Goal: Task Accomplishment & Management: Complete application form

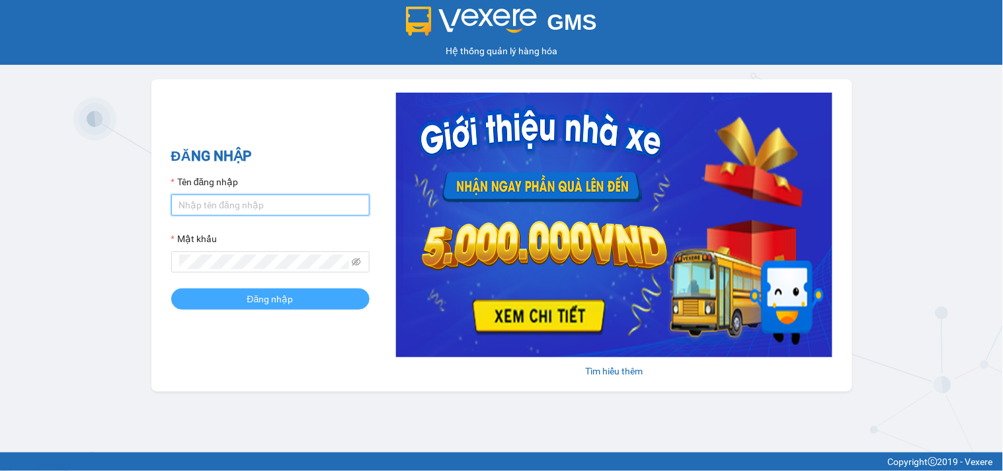
type input "hung.kimhoang"
click at [298, 300] on button "Đăng nhập" at bounding box center [270, 298] width 198 height 21
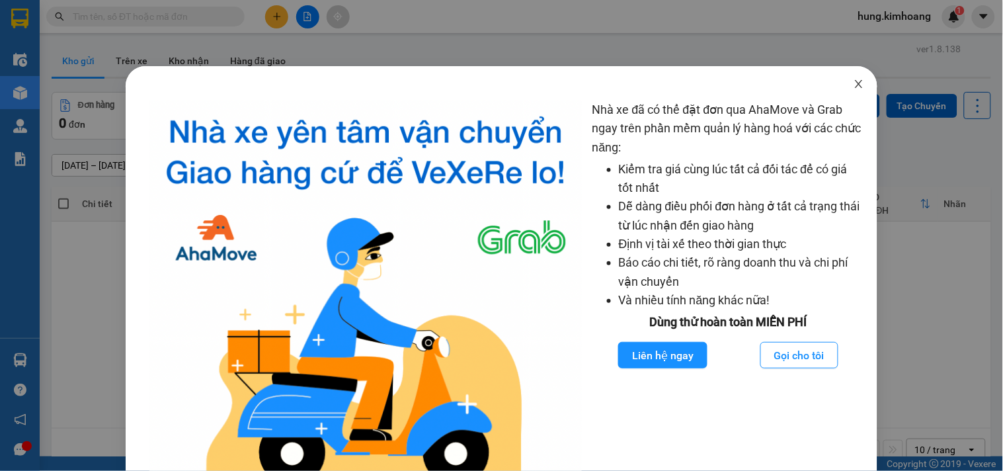
click at [853, 87] on icon "close" at bounding box center [858, 84] width 11 height 11
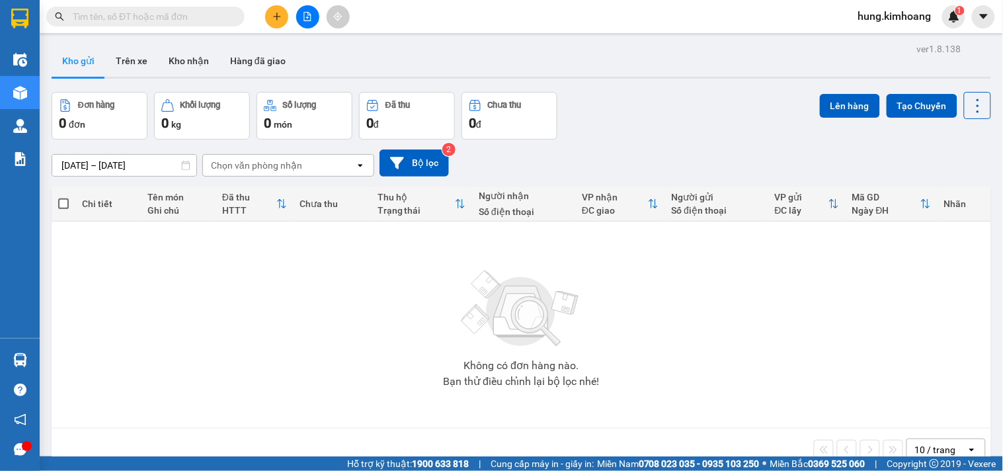
click at [169, 23] on input "text" at bounding box center [151, 16] width 156 height 15
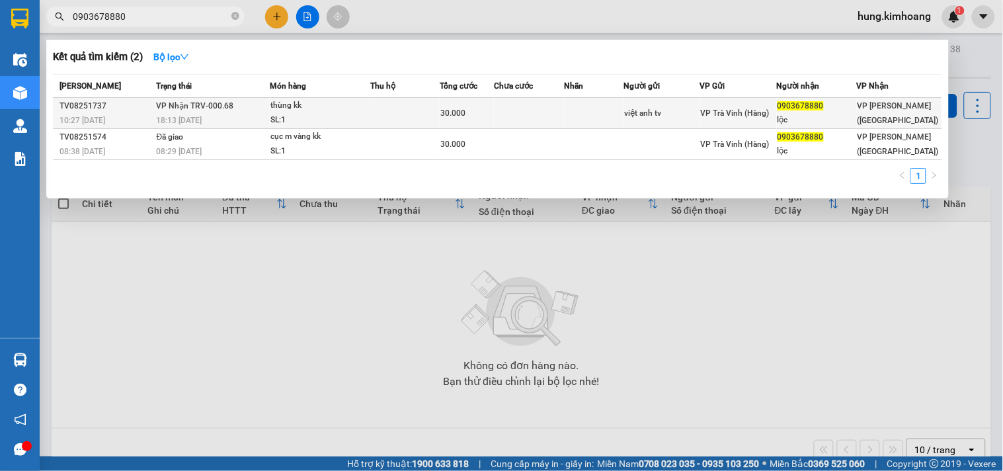
type input "0903678880"
click at [606, 113] on td at bounding box center [593, 113] width 59 height 31
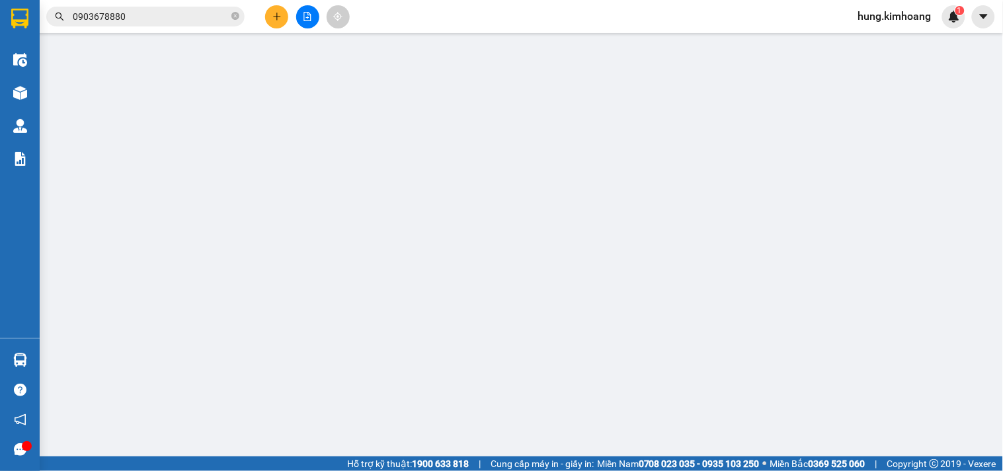
type input "việt anh tv"
type input "0903678880"
type input "lộc"
type input "30.000"
